Goal: Register for event/course

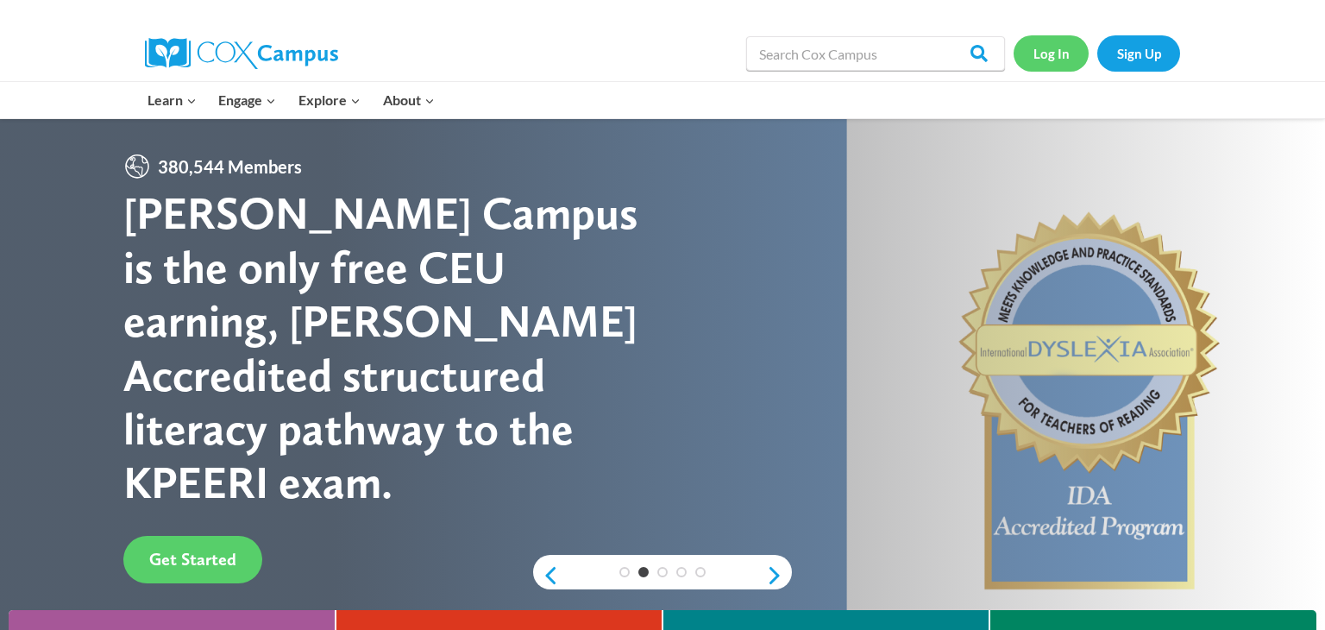
click at [1040, 57] on link "Log In" at bounding box center [1051, 52] width 75 height 35
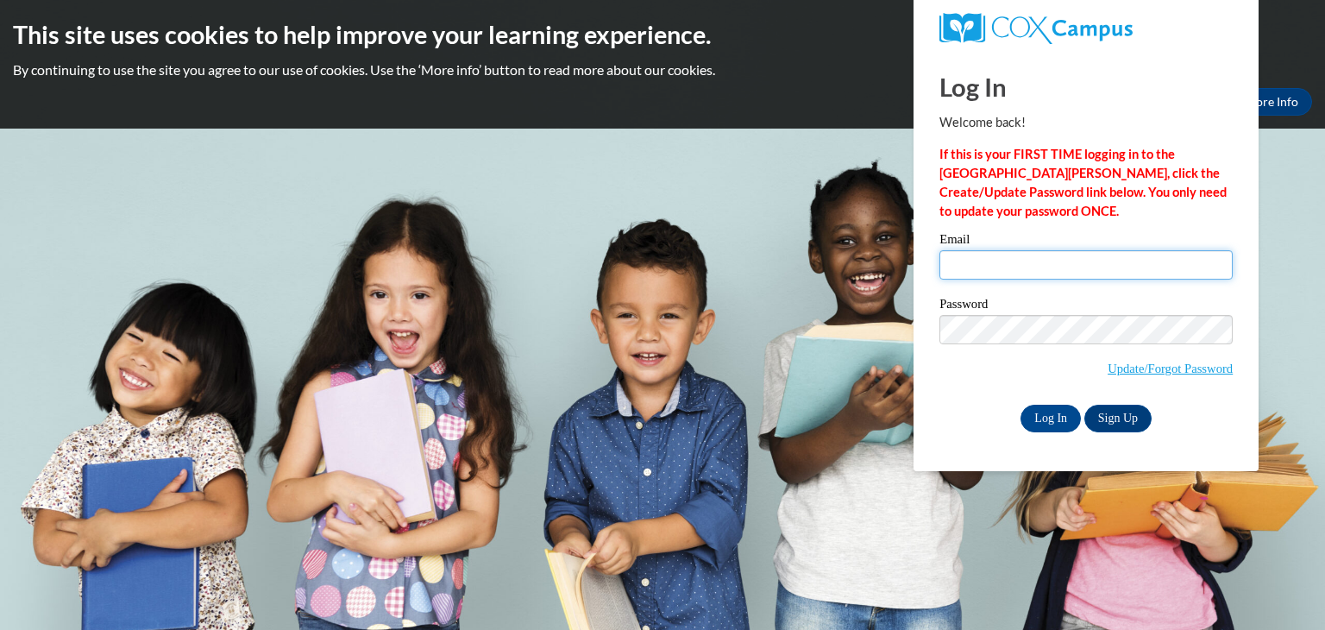
type input "[EMAIL_ADDRESS][DOMAIN_NAME]"
click at [1039, 418] on input "Log In" at bounding box center [1050, 419] width 60 height 28
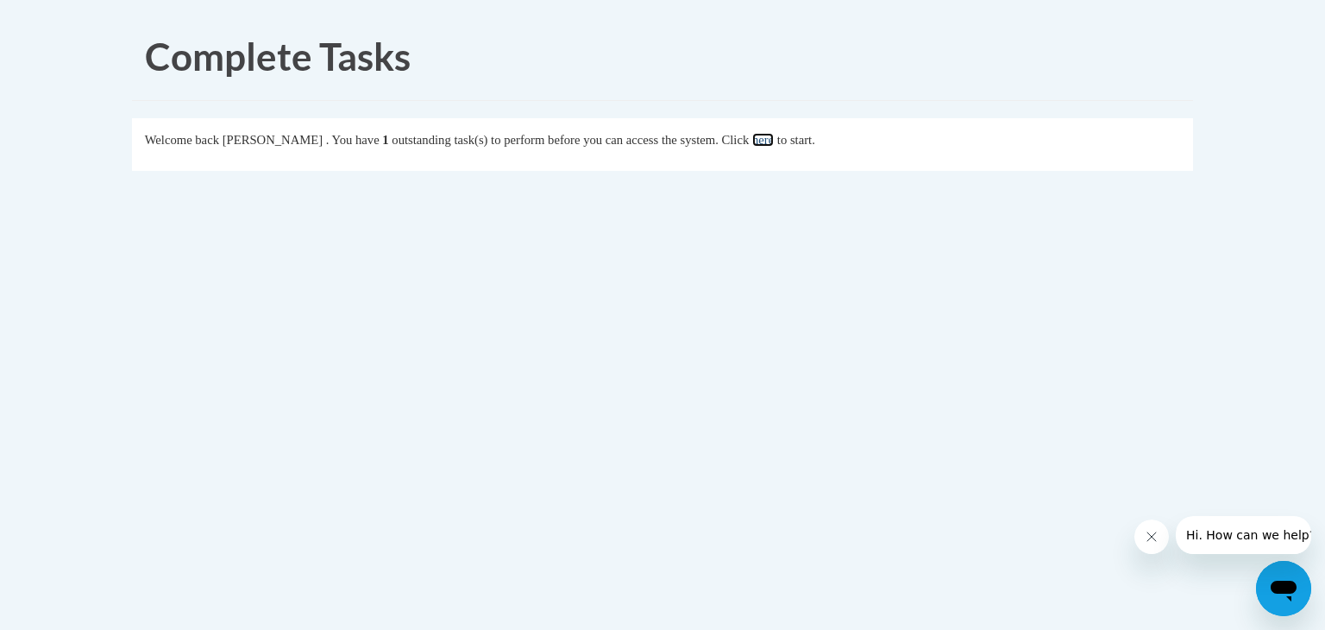
click at [774, 137] on link "here" at bounding box center [763, 140] width 22 height 14
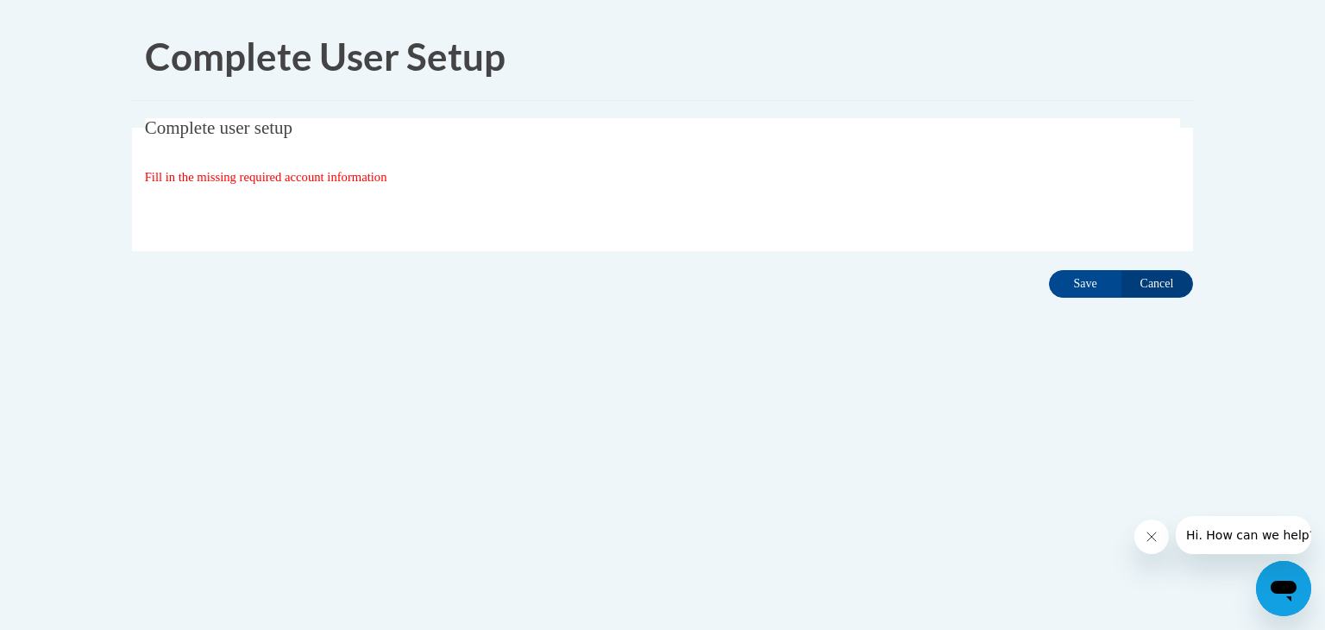
click at [404, 185] on div "Fill in the missing required account information" at bounding box center [663, 176] width 1036 height 19
click at [1074, 282] on input "Save" at bounding box center [1085, 284] width 72 height 28
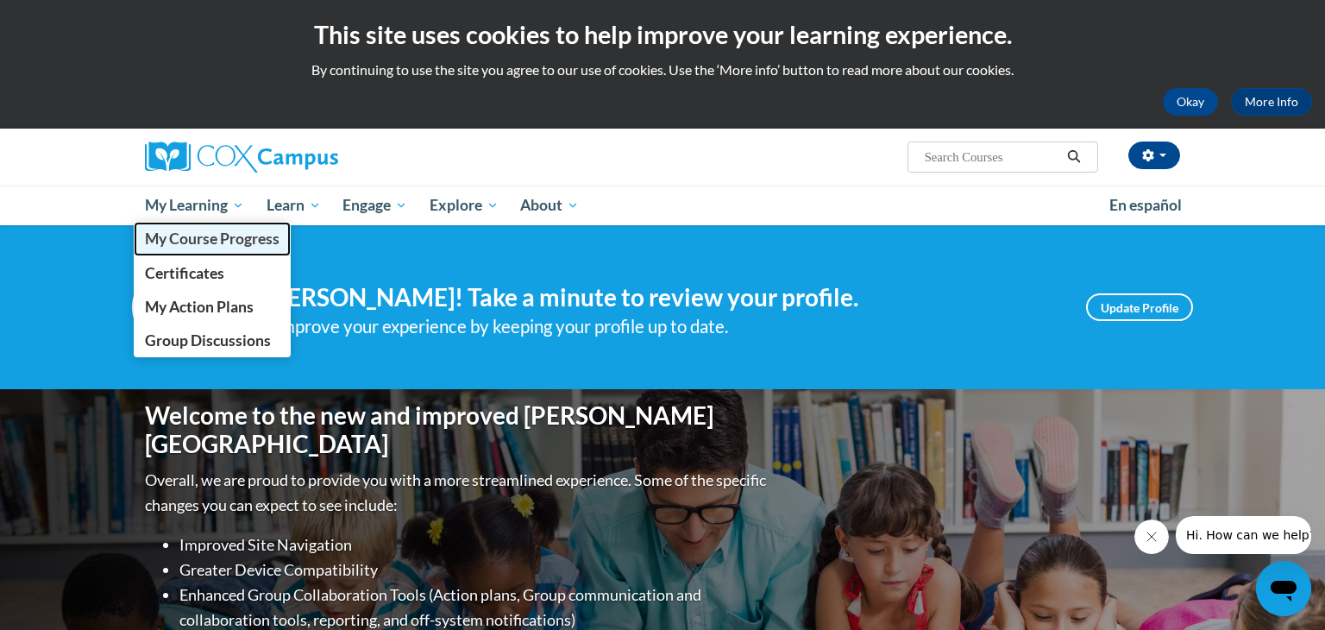
click at [223, 243] on span "My Course Progress" at bounding box center [212, 238] width 135 height 18
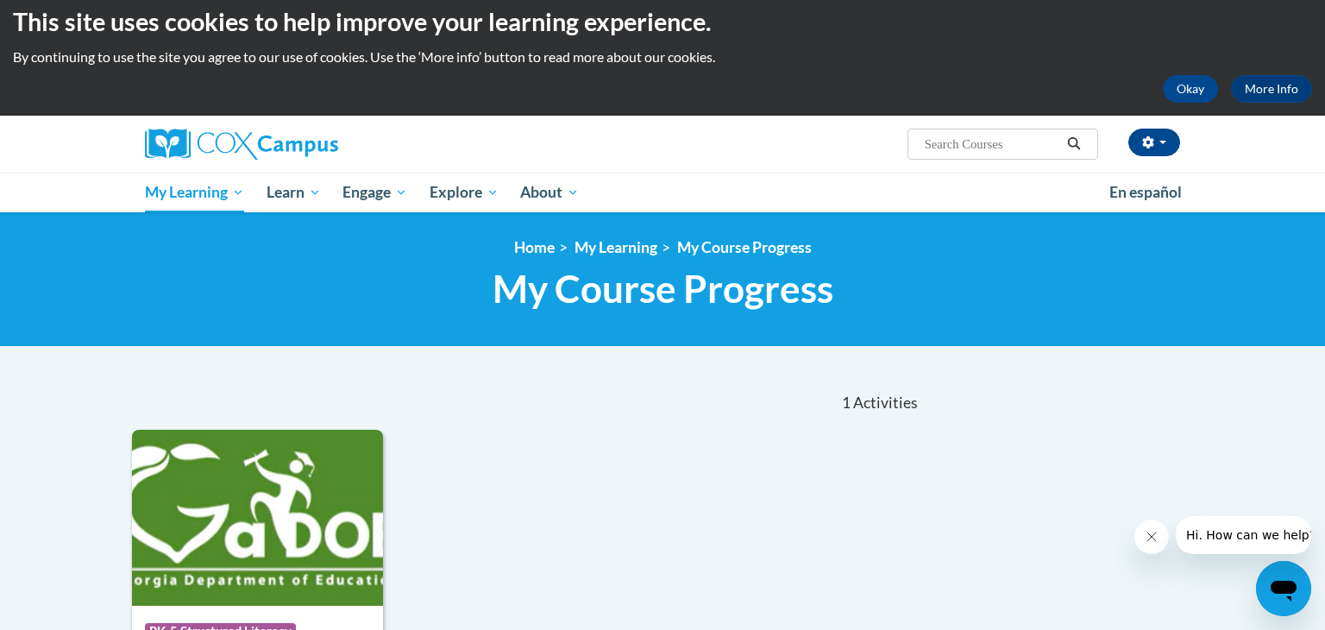
scroll to position [10, 0]
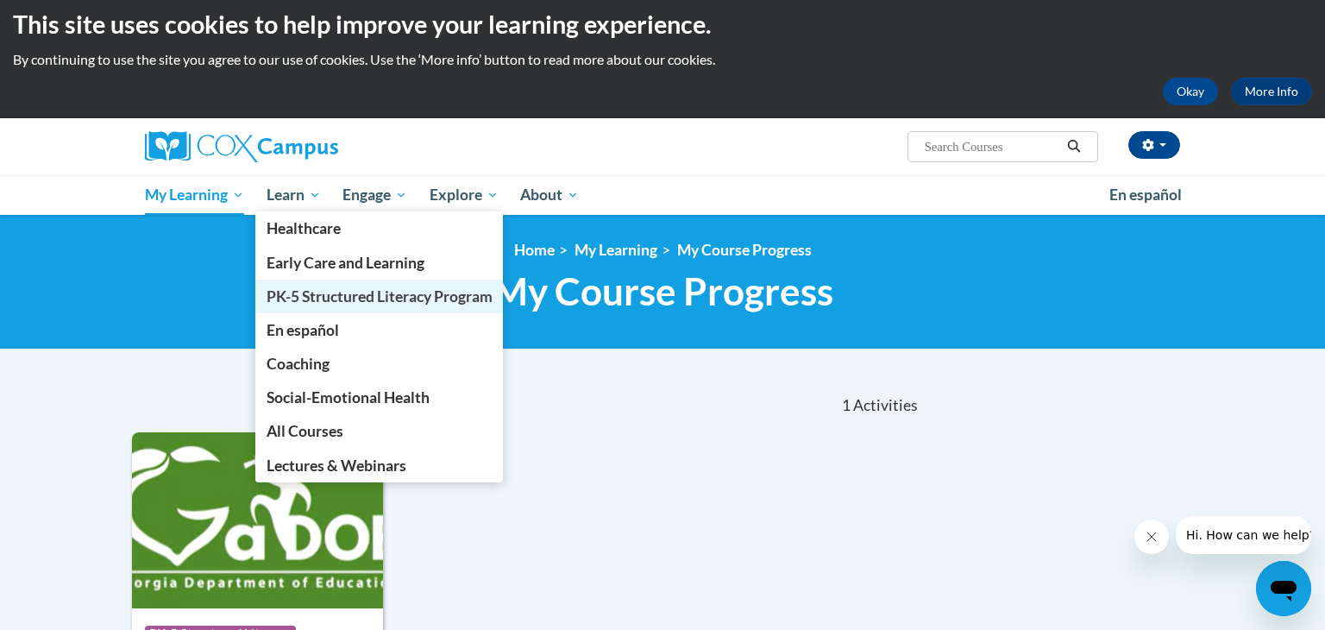
click at [319, 296] on span "PK-5 Structured Literacy Program" at bounding box center [380, 296] width 226 height 18
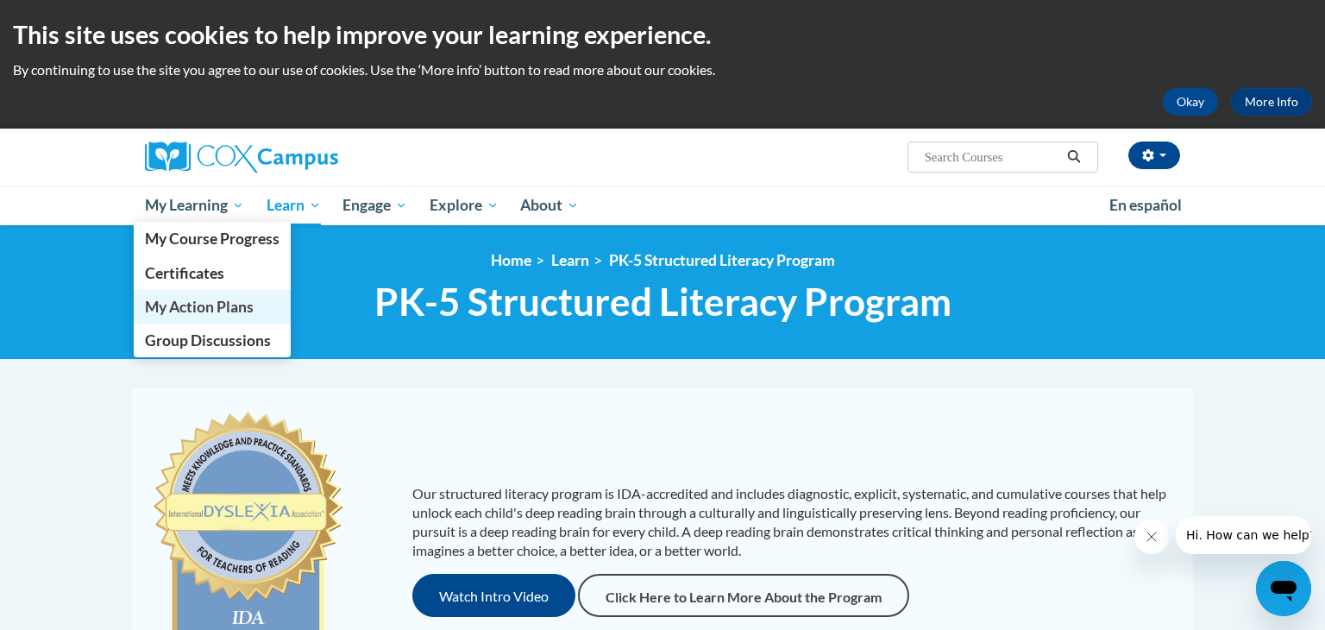
click at [213, 298] on span "My Action Plans" at bounding box center [199, 307] width 109 height 18
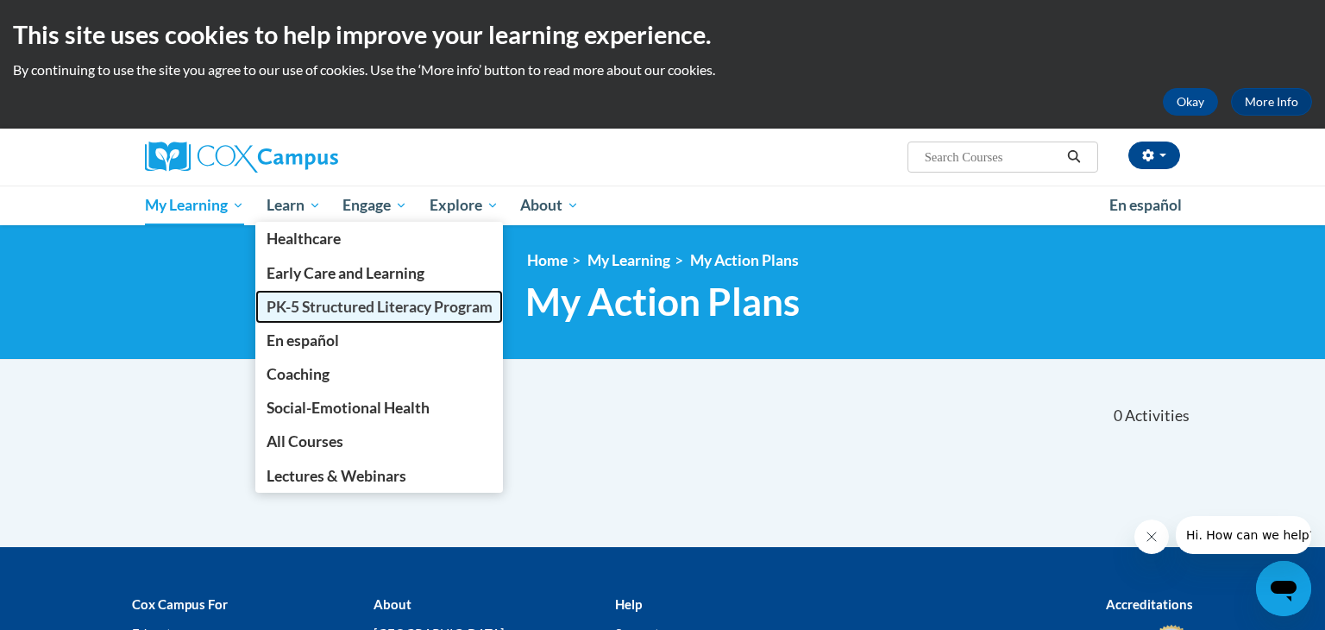
click at [298, 316] on link "PK-5 Structured Literacy Program" at bounding box center [379, 307] width 248 height 34
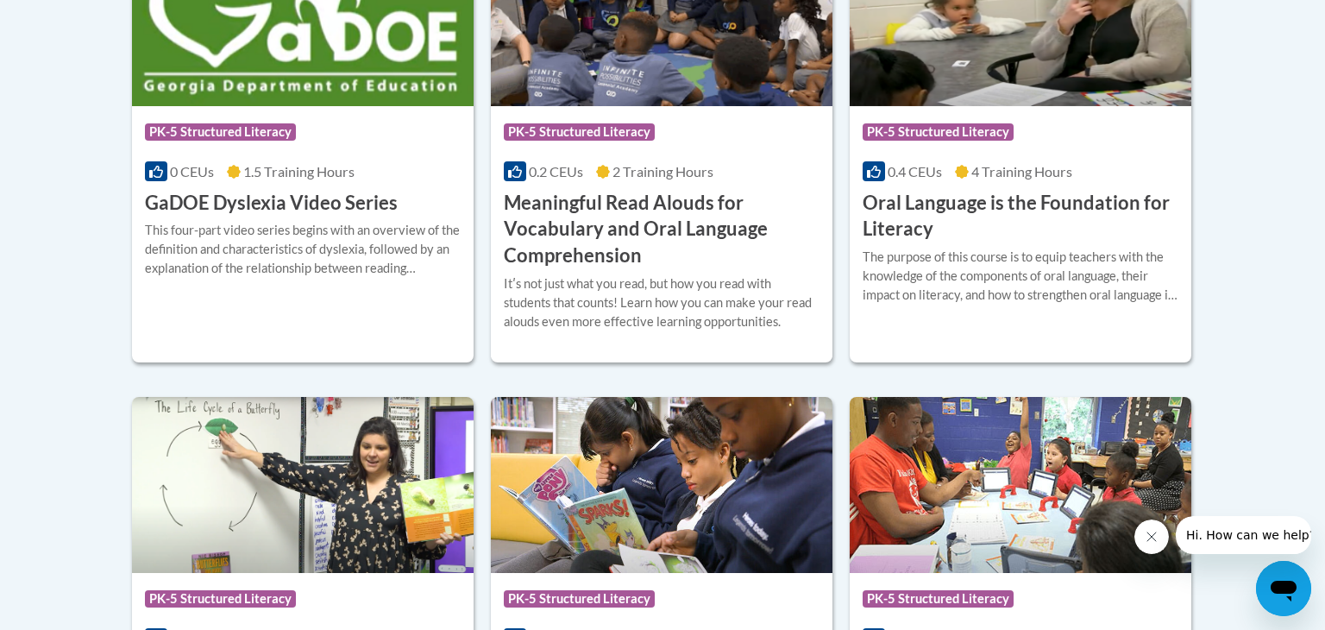
scroll to position [1277, 0]
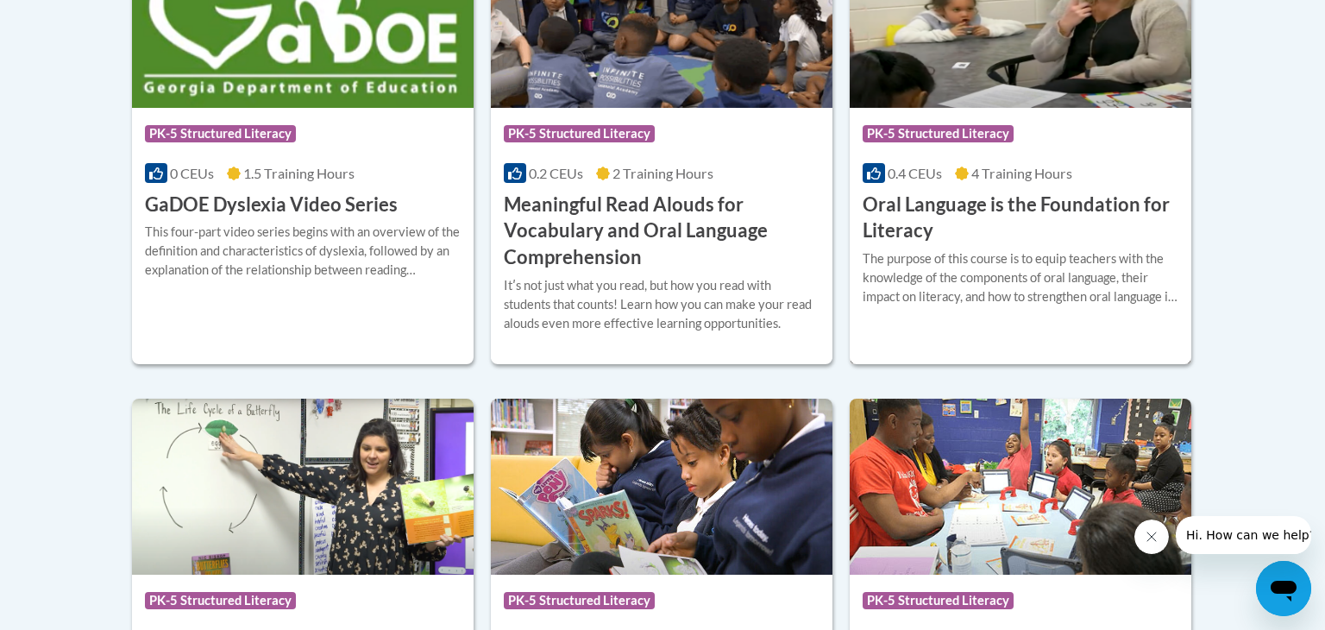
click at [911, 208] on h3 "Oral Language is the Foundation for Literacy" at bounding box center [1021, 218] width 316 height 53
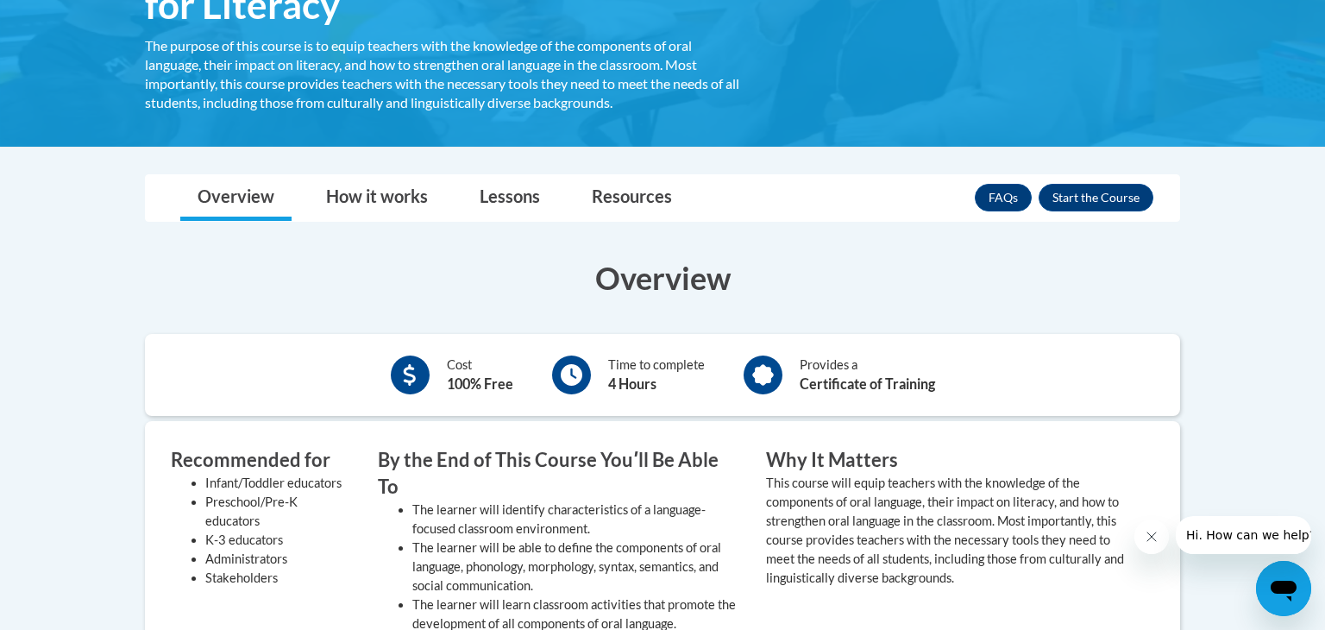
scroll to position [372, 0]
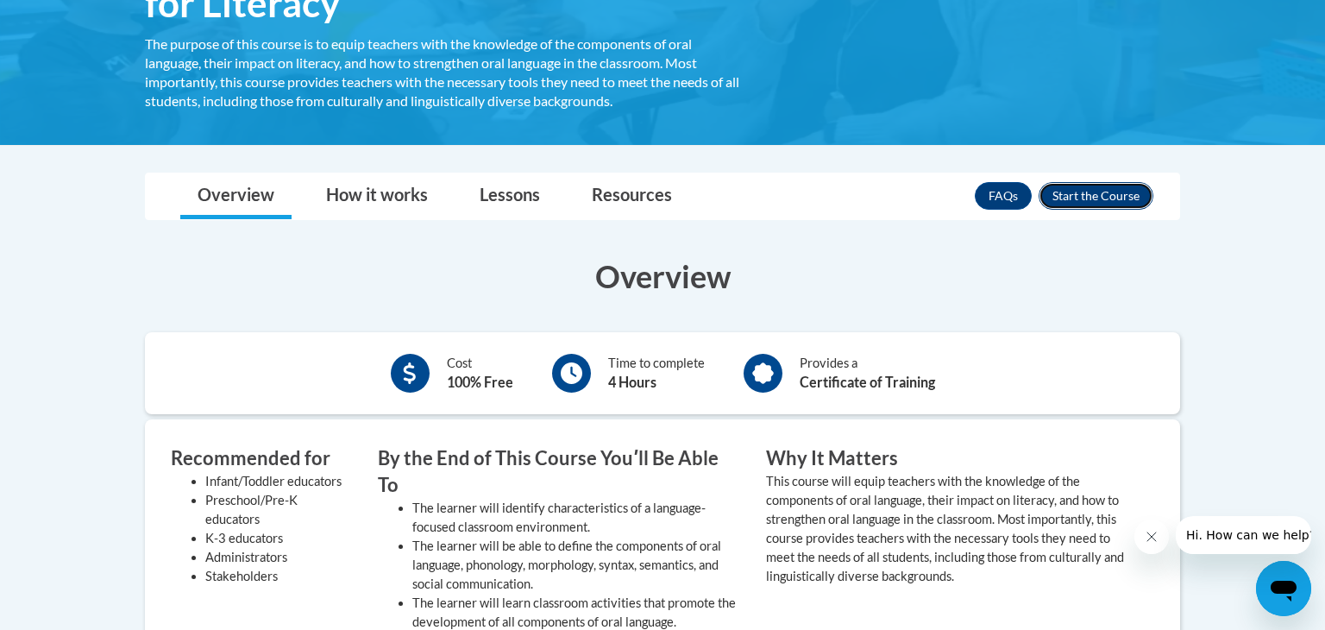
click at [1096, 200] on button "Enroll" at bounding box center [1096, 196] width 115 height 28
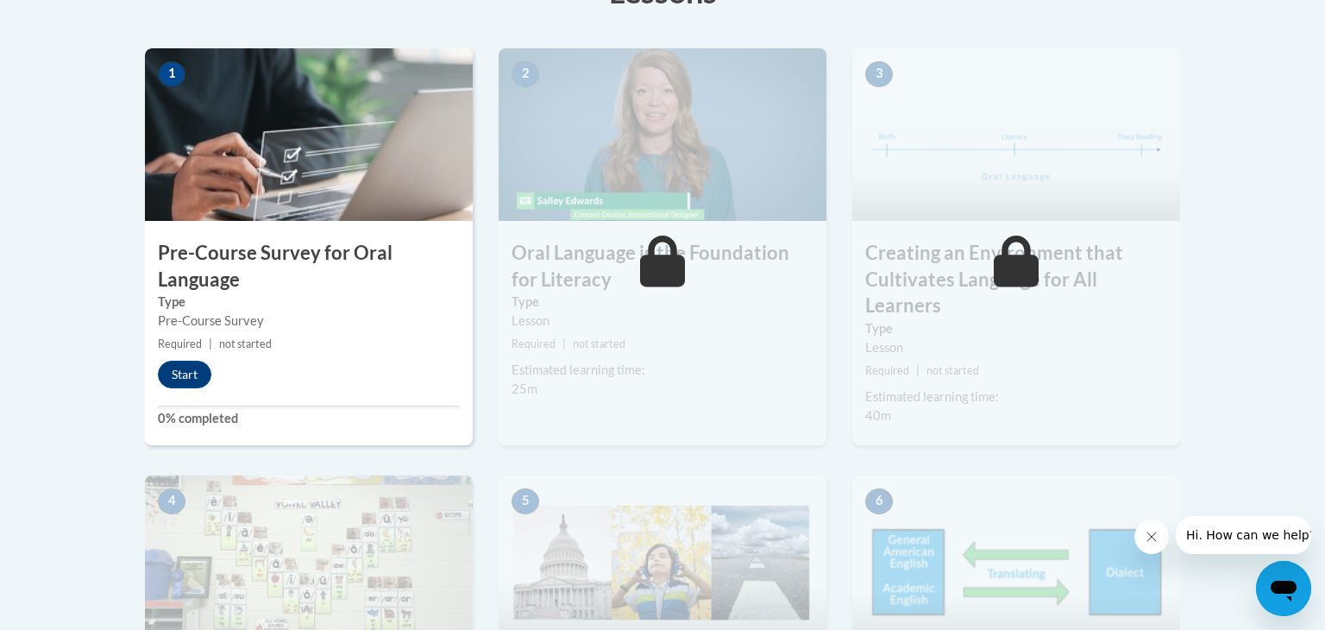
scroll to position [534, 0]
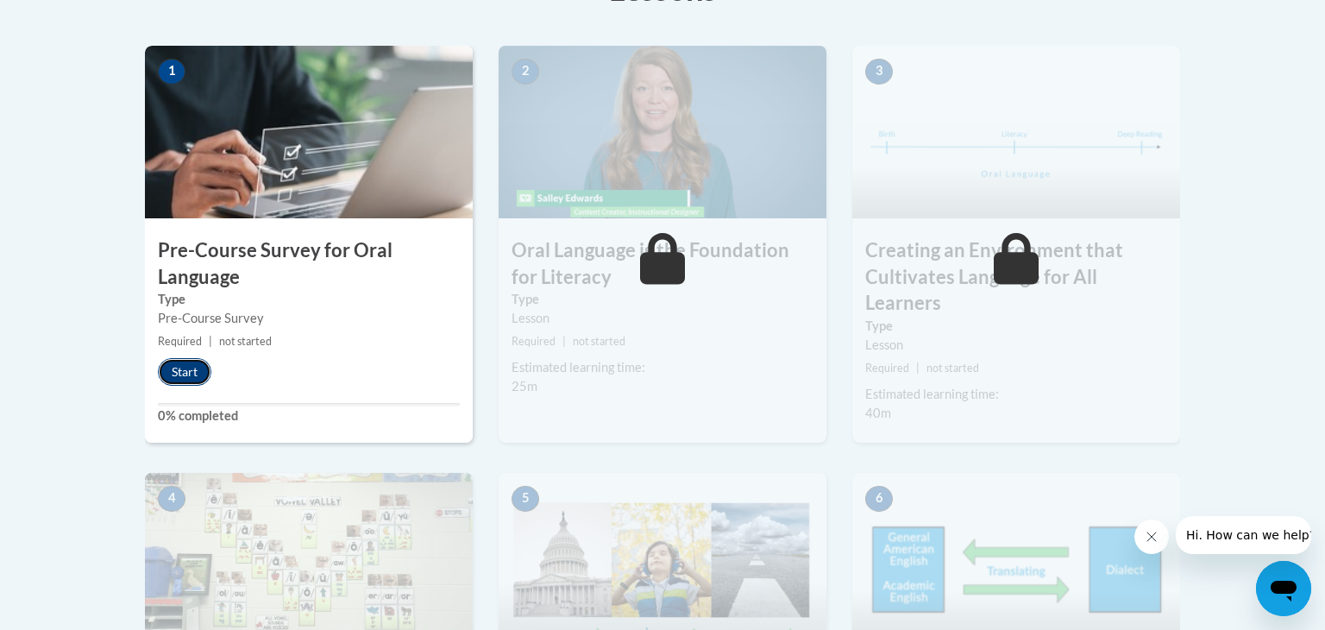
click at [192, 374] on button "Start" at bounding box center [184, 372] width 53 height 28
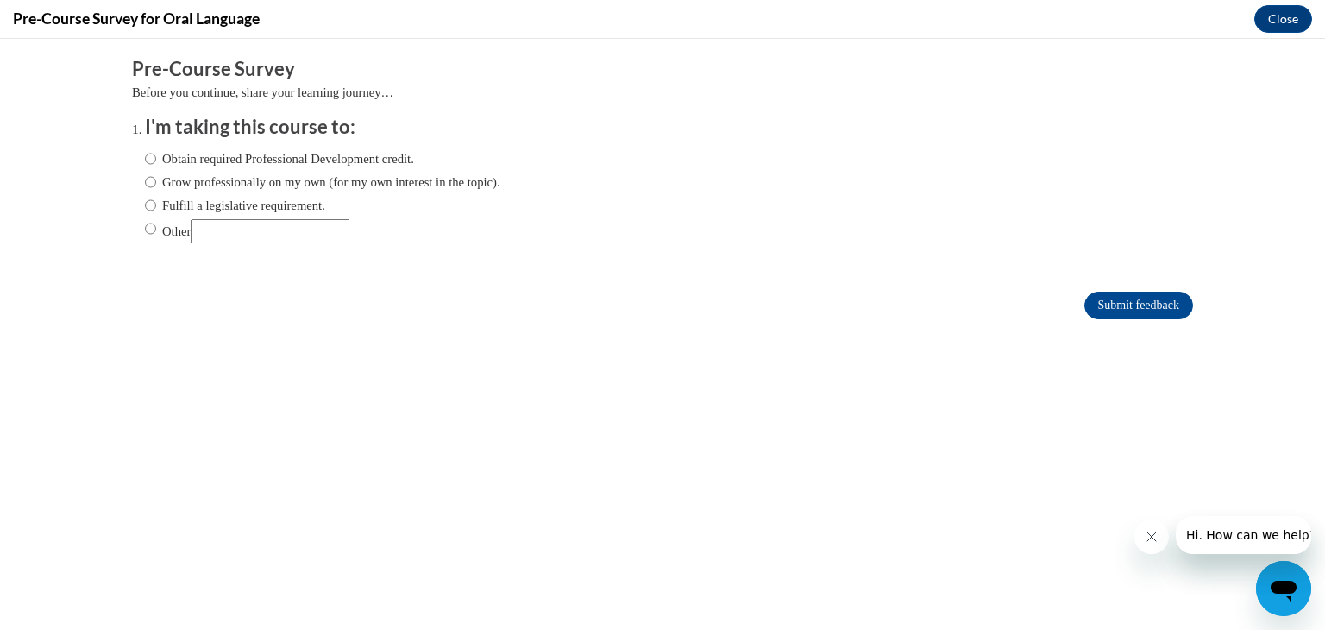
scroll to position [0, 0]
click at [151, 159] on input "Obtain required Professional Development credit." at bounding box center [150, 158] width 11 height 19
radio input "true"
click at [149, 209] on input "Fulfill a legislative requirement." at bounding box center [150, 205] width 11 height 19
radio input "true"
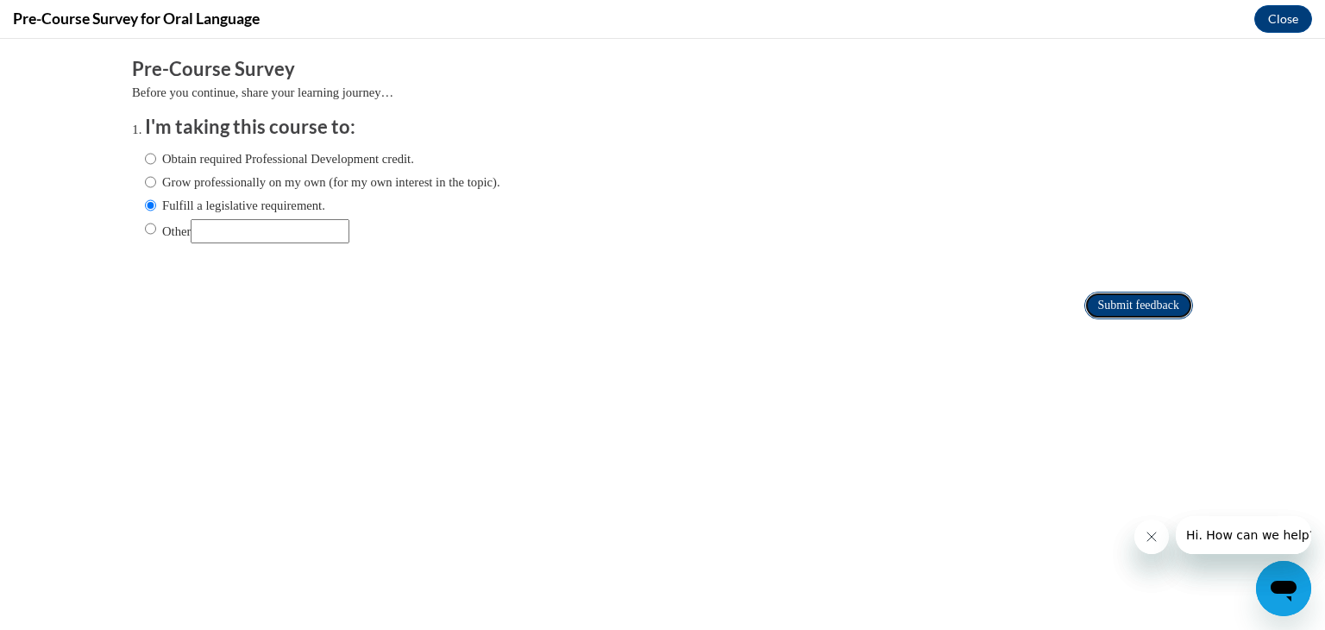
click at [1172, 313] on input "Submit feedback" at bounding box center [1138, 306] width 109 height 28
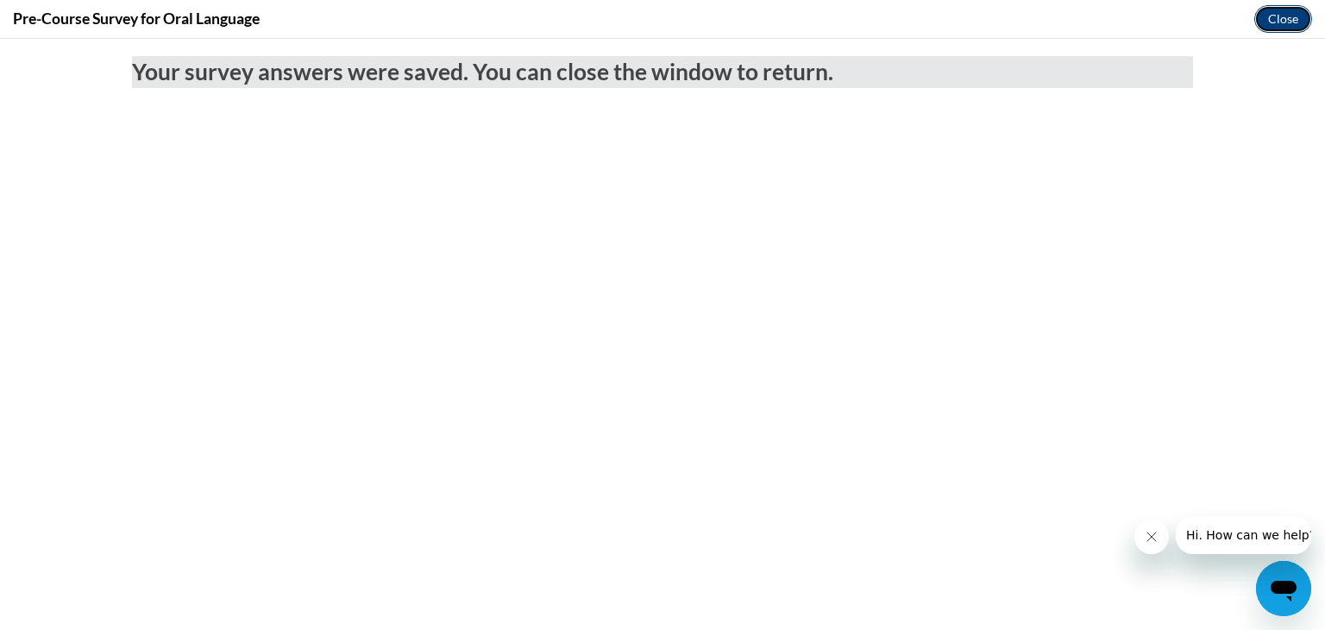
click at [1288, 18] on button "Close" at bounding box center [1283, 19] width 58 height 28
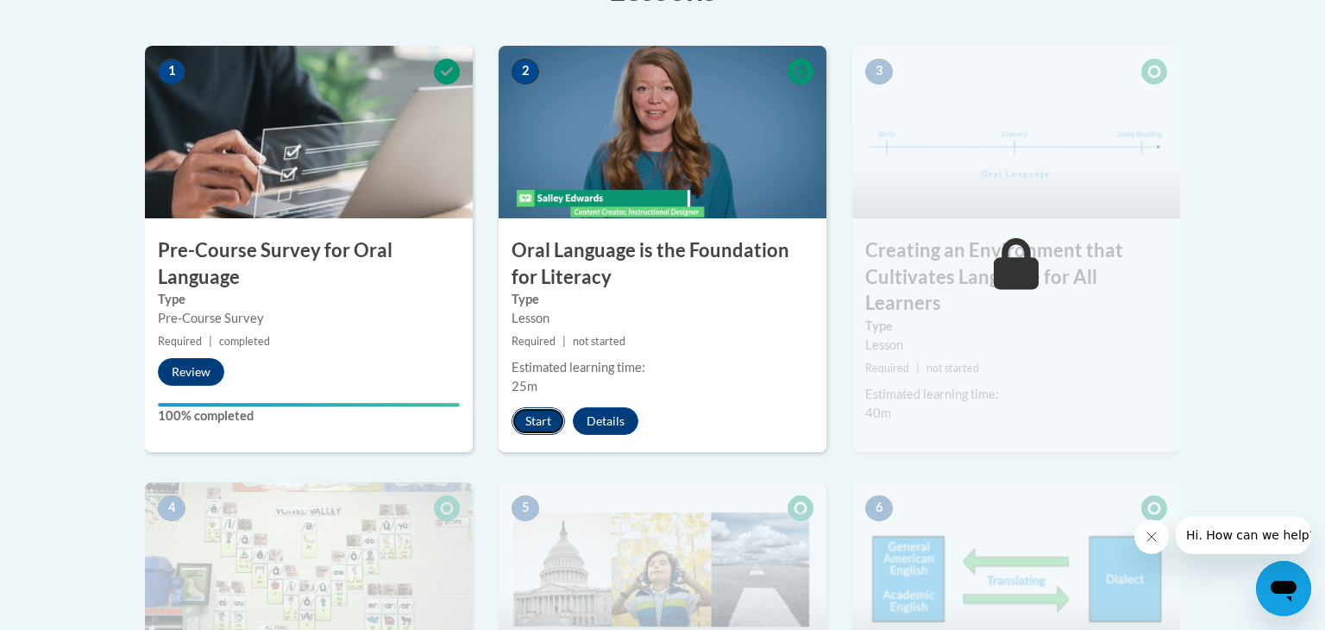
click at [533, 418] on button "Start" at bounding box center [538, 421] width 53 height 28
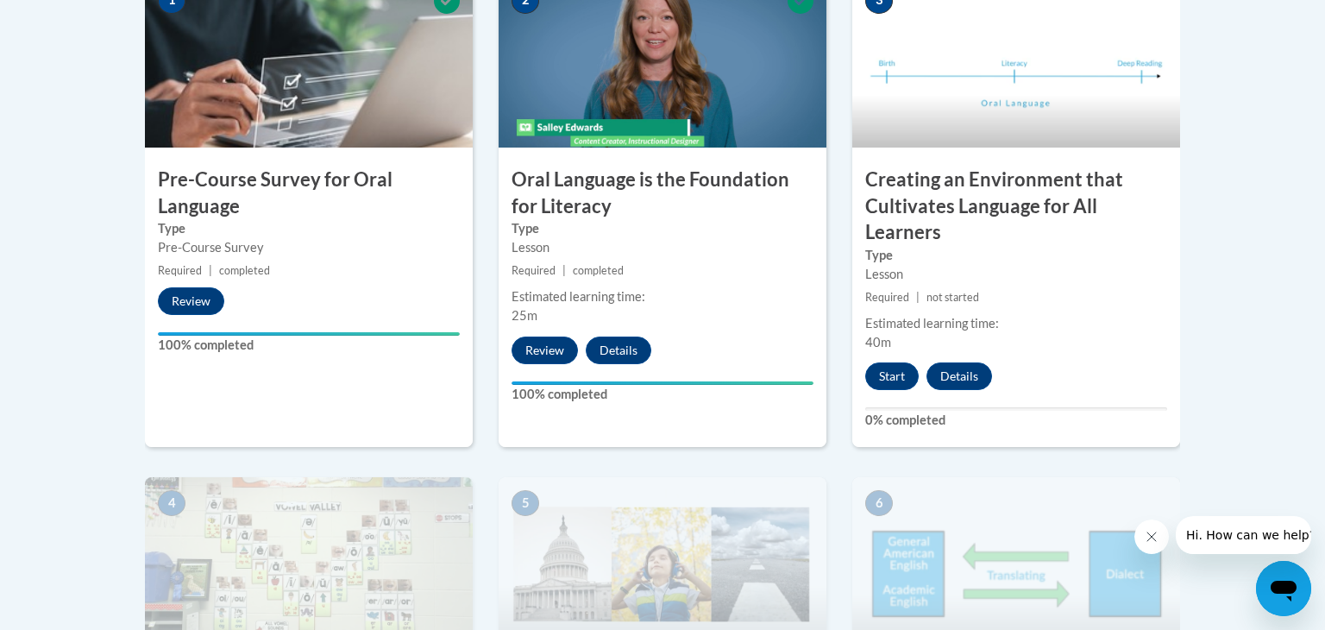
scroll to position [614, 0]
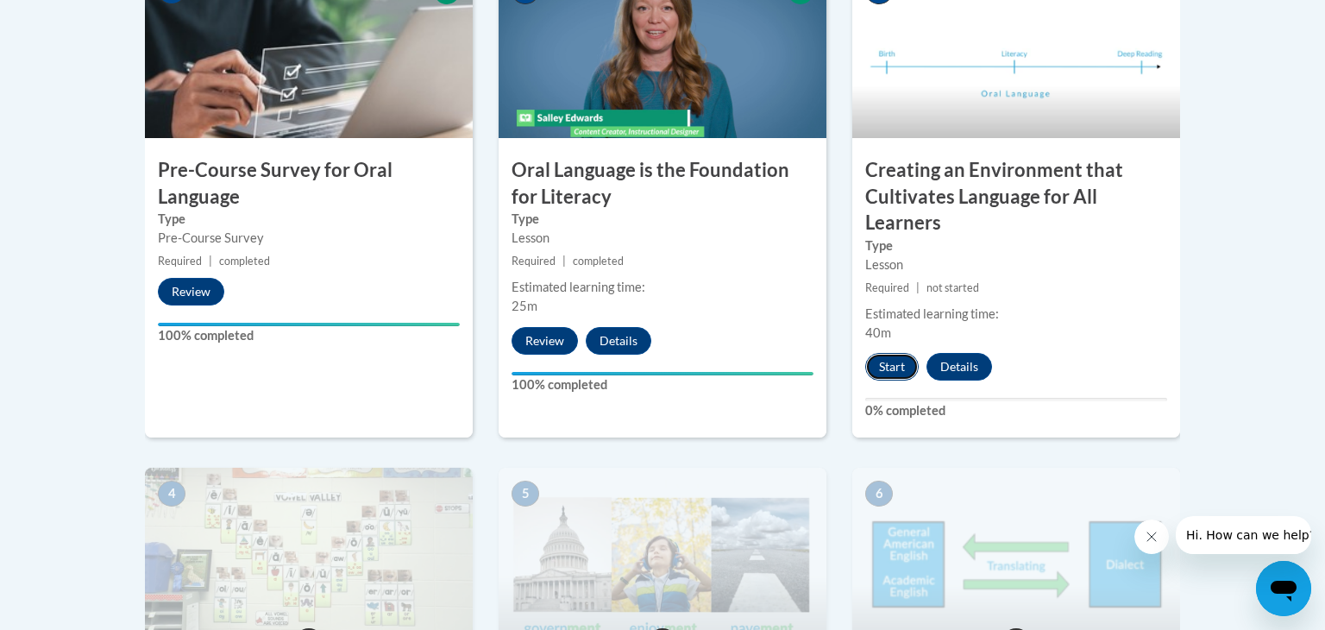
click at [892, 370] on button "Start" at bounding box center [891, 367] width 53 height 28
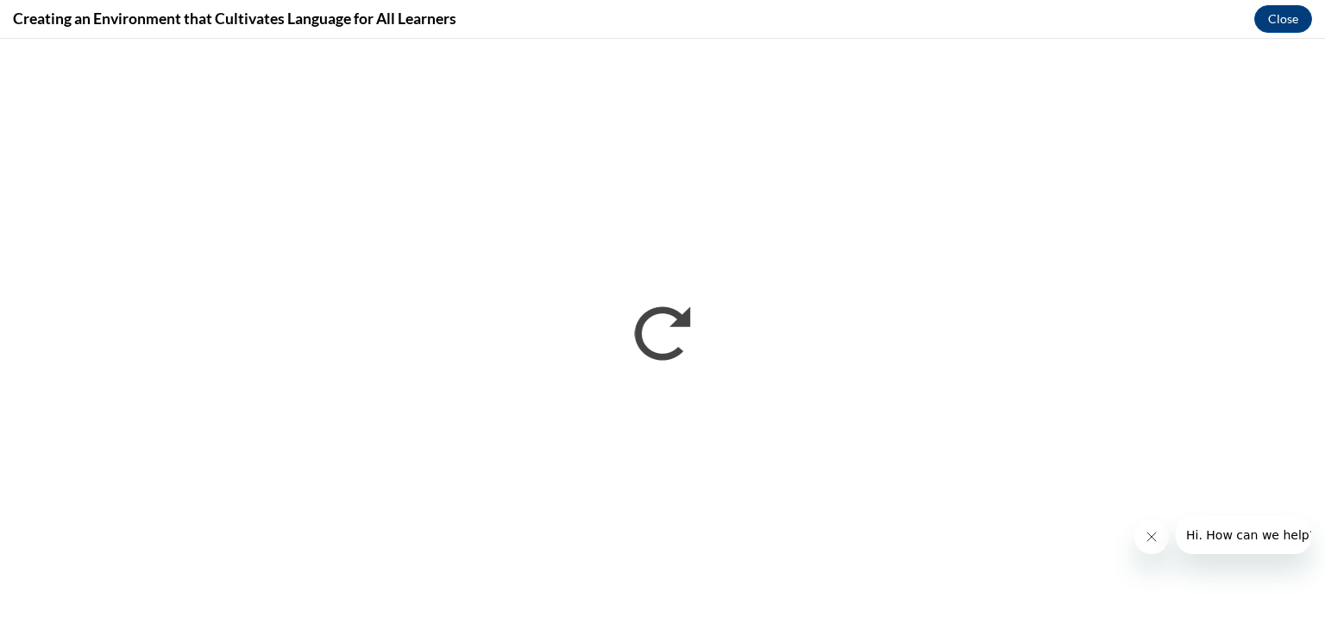
scroll to position [0, 0]
click at [1155, 534] on icon "Close message from company" at bounding box center [1152, 537] width 14 height 14
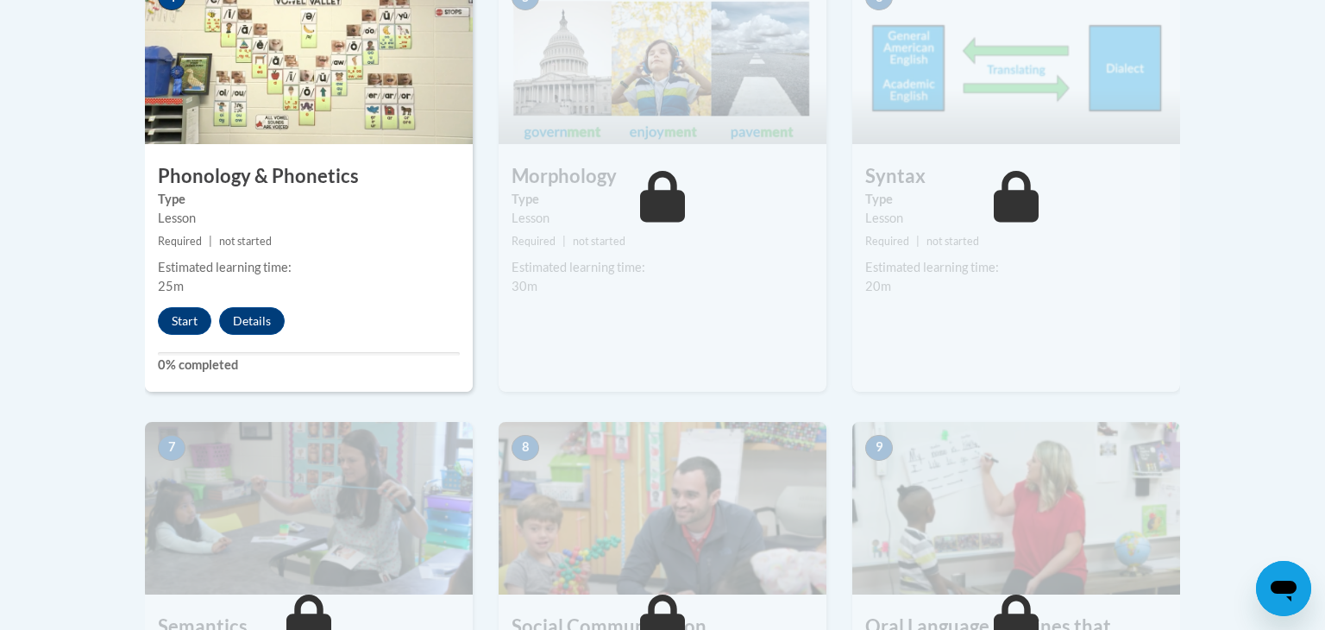
scroll to position [1111, 0]
